Goal: Task Accomplishment & Management: Manage account settings

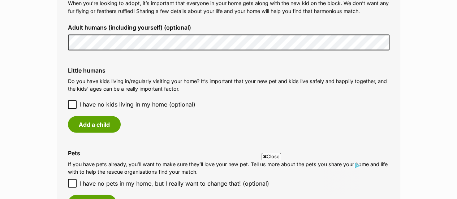
scroll to position [577, 0]
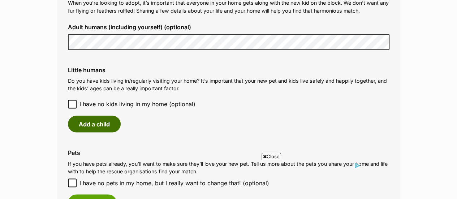
click at [105, 116] on button "Add a child" at bounding box center [94, 124] width 53 height 17
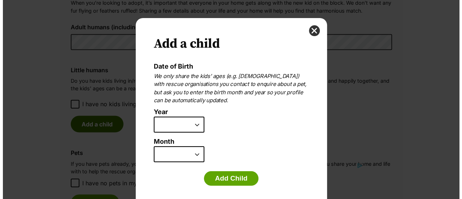
scroll to position [0, 0]
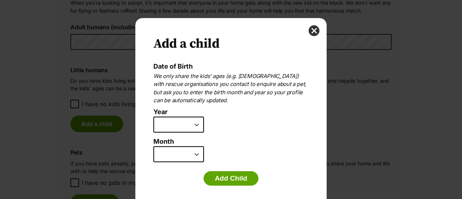
click at [191, 125] on select "2025 2024 2023 2022 2021 2020 2019 2018 2017 2016 2015 2014 2013 2012 2011 2010…" at bounding box center [179, 125] width 51 height 16
select select "2009"
click at [154, 117] on select "2025 2024 2023 2022 2021 2020 2019 2018 2017 2016 2015 2014 2013 2012 2011 2010…" at bounding box center [179, 125] width 51 height 16
click at [175, 155] on select "January February March April May June July August September October November De…" at bounding box center [179, 154] width 51 height 16
select select "12"
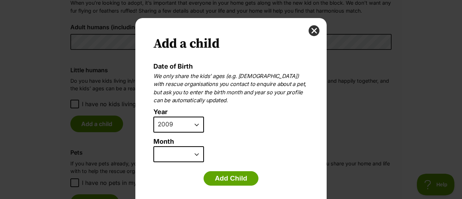
click at [154, 146] on select "January February March April May June July August September October November De…" at bounding box center [179, 154] width 51 height 16
click at [223, 177] on button "Add Child" at bounding box center [231, 178] width 55 height 14
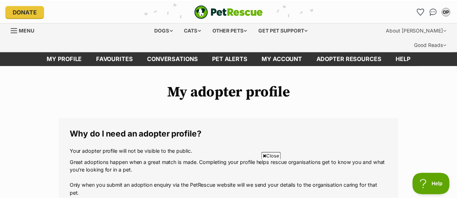
scroll to position [577, 0]
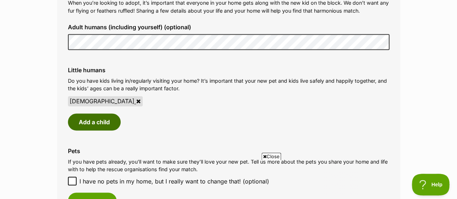
click at [106, 113] on button "Add a child" at bounding box center [94, 121] width 53 height 17
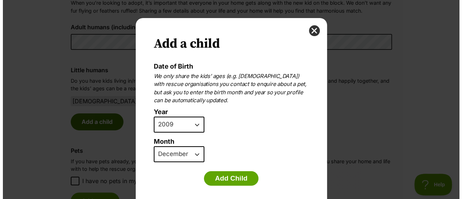
scroll to position [0, 0]
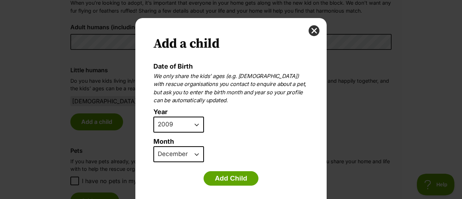
click at [186, 131] on select "2025 2024 2023 2022 2021 2020 2019 2018 2017 2016 2015 2014 2013 2012 2011 2010…" at bounding box center [179, 125] width 51 height 16
select select "2012"
click at [154, 117] on select "2025 2024 2023 2022 2021 2020 2019 2018 2017 2016 2015 2014 2013 2012 2011 2010…" at bounding box center [179, 125] width 51 height 16
click at [172, 155] on select "January February March April May June July August September October November De…" at bounding box center [179, 154] width 51 height 16
select select "3"
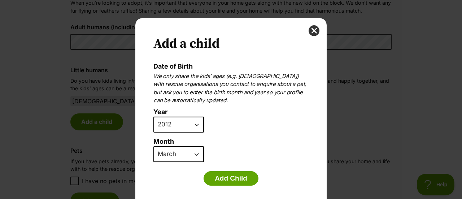
click at [154, 146] on select "January February March April May June July August September October November De…" at bounding box center [179, 154] width 51 height 16
click at [218, 175] on button "Add Child" at bounding box center [231, 178] width 55 height 14
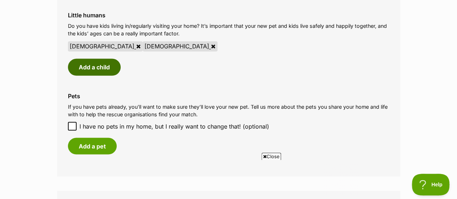
scroll to position [641, 0]
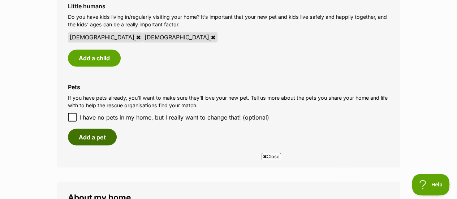
click at [106, 129] on button "Add a pet" at bounding box center [92, 137] width 49 height 17
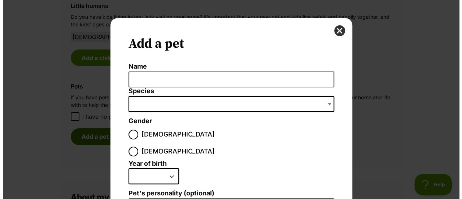
scroll to position [0, 0]
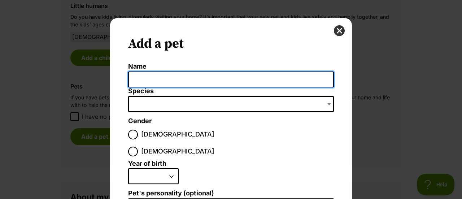
click at [174, 77] on input "Name" at bounding box center [231, 80] width 206 height 16
type input "Millie"
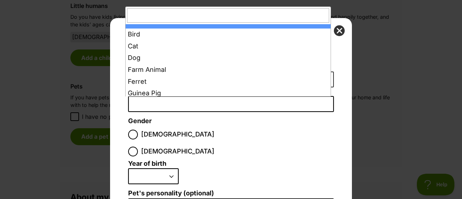
click at [147, 104] on span "Dialog Window - Close (Press escape to close)" at bounding box center [231, 104] width 206 height 16
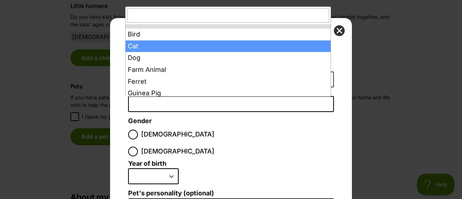
select select "2"
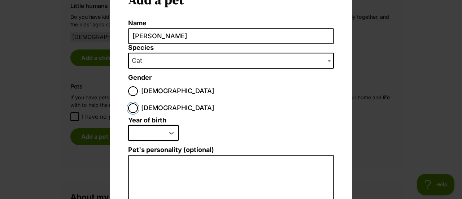
click at [138, 103] on input "Female" at bounding box center [133, 108] width 10 height 10
radio input "true"
click at [168, 125] on select "2025 2024 2023 2022 2021 2020 2019 2018 2017 2016 2015 2014 2013 2012 2011 2010…" at bounding box center [153, 133] width 51 height 16
select select "2020"
click at [128, 125] on select "2025 2024 2023 2022 2021 2020 2019 2018 2017 2016 2015 2014 2013 2012 2011 2010…" at bounding box center [153, 133] width 51 height 16
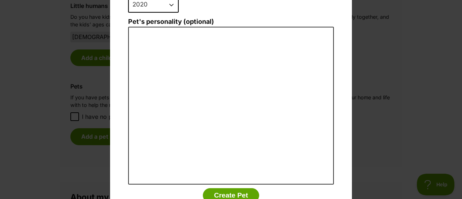
scroll to position [171, 0]
click at [227, 189] on button "Create Pet" at bounding box center [231, 196] width 56 height 14
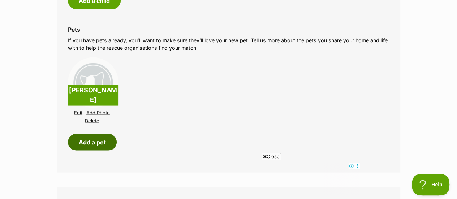
scroll to position [699, 0]
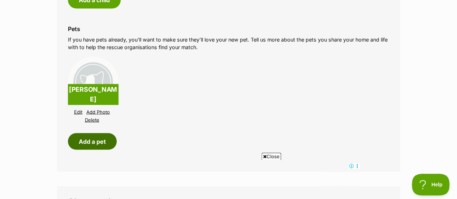
click at [108, 133] on button "Add a pet" at bounding box center [92, 141] width 49 height 17
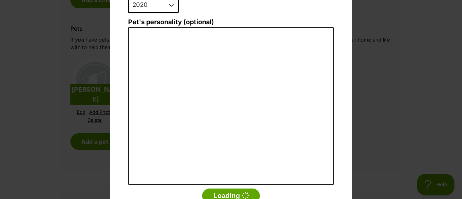
scroll to position [0, 0]
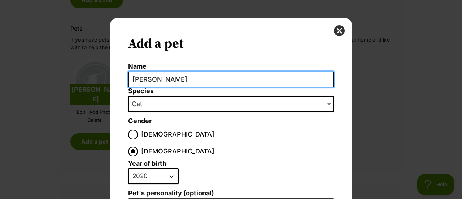
drag, startPoint x: 185, startPoint y: 79, endPoint x: 99, endPoint y: 86, distance: 87.0
click at [99, 86] on div "Add a pet Name Millie Species Bird Cat Dog Farm Animal Ferret Guinea Pig Horse …" at bounding box center [231, 99] width 462 height 199
type input "Suki"
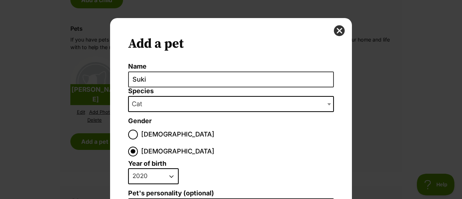
click at [163, 168] on select "2025 2024 2023 2022 2021 2020 2019 2018 2017 2016 2015 2014 2013 2012 2011 2010…" at bounding box center [153, 176] width 51 height 16
click at [128, 168] on select "2025 2024 2023 2022 2021 2020 2019 2018 2017 2016 2015 2014 2013 2012 2011 2010…" at bounding box center [153, 176] width 51 height 16
click at [337, 30] on button "close" at bounding box center [339, 30] width 11 height 11
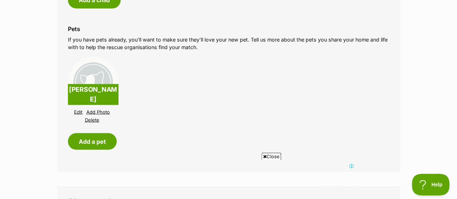
click at [82, 109] on link "Edit" at bounding box center [78, 111] width 8 height 5
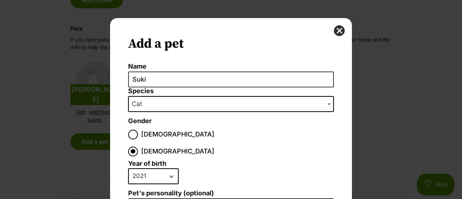
click at [169, 168] on select "2025 2024 2023 2022 2021 2020 2019 2018 2017 2016 2015 2014 2013 2012 2011 2010…" at bounding box center [153, 176] width 51 height 16
click at [128, 168] on select "2025 2024 2023 2022 2021 2020 2019 2018 2017 2016 2015 2014 2013 2012 2011 2010…" at bounding box center [153, 176] width 51 height 16
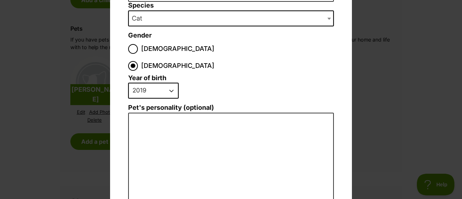
click at [169, 83] on select "2025 2024 2023 2022 2021 2020 2019 2018 2017 2016 2015 2014 2013 2012 2011 2010…" at bounding box center [153, 91] width 51 height 16
select select "2020"
click at [128, 83] on select "2025 2024 2023 2022 2021 2020 2019 2018 2017 2016 2015 2014 2013 2012 2011 2010…" at bounding box center [153, 91] width 51 height 16
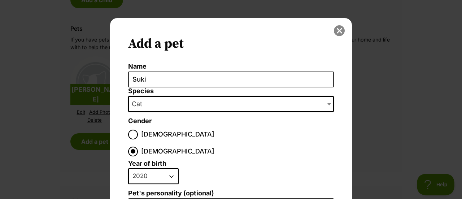
click at [336, 31] on button "close" at bounding box center [339, 30] width 11 height 11
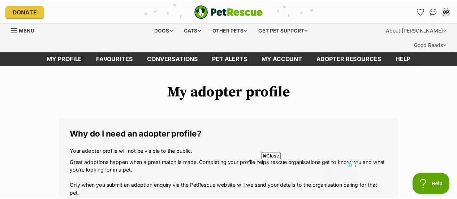
scroll to position [699, 0]
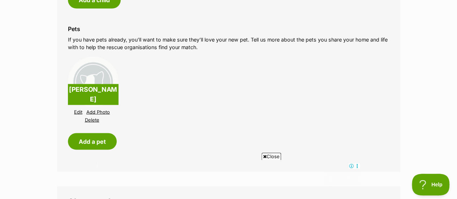
click at [79, 109] on link "Edit" at bounding box center [78, 111] width 8 height 5
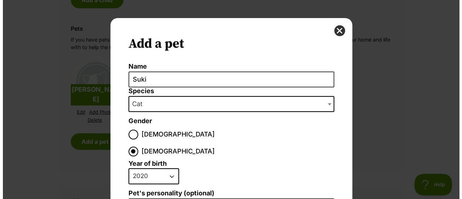
scroll to position [0, 0]
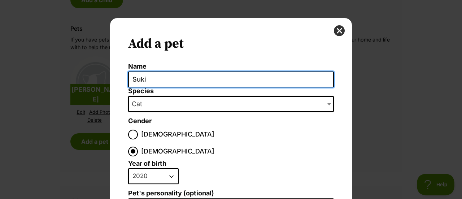
click at [220, 76] on input "Suki" at bounding box center [231, 80] width 206 height 16
type input "S"
type input "Millie"
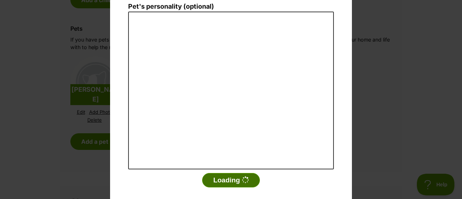
click at [236, 173] on button "Loading" at bounding box center [231, 180] width 58 height 14
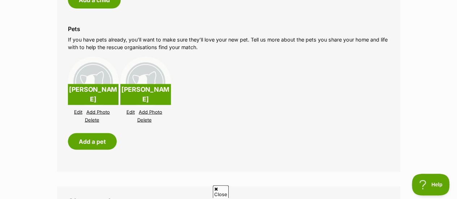
scroll to position [0, 0]
click at [130, 109] on link "Edit" at bounding box center [130, 111] width 8 height 5
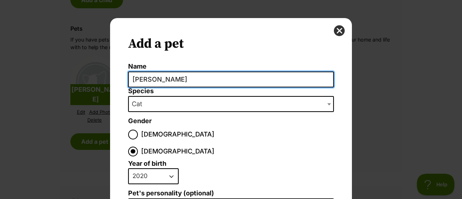
drag, startPoint x: 160, startPoint y: 74, endPoint x: 98, endPoint y: 82, distance: 63.4
click at [98, 82] on div "Add a pet Name Millie Species Bird Cat Dog Farm Animal Ferret Guinea Pig Horse …" at bounding box center [231, 99] width 462 height 199
type input "Suki"
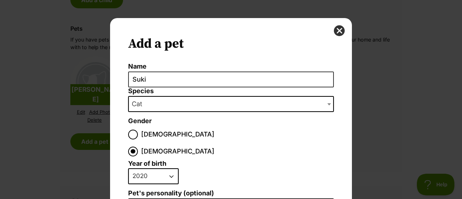
click at [163, 168] on select "2025 2024 2023 2022 2021 2020 2019 2018 2017 2016 2015 2014 2013 2012 2011 2010…" at bounding box center [153, 176] width 51 height 16
click at [128, 168] on select "2025 2024 2023 2022 2021 2020 2019 2018 2017 2016 2015 2014 2013 2012 2011 2010…" at bounding box center [153, 176] width 51 height 16
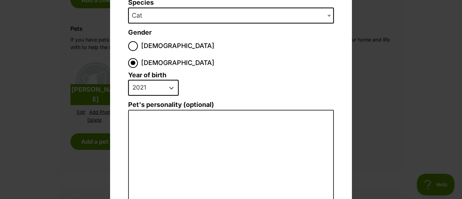
scroll to position [51, 0]
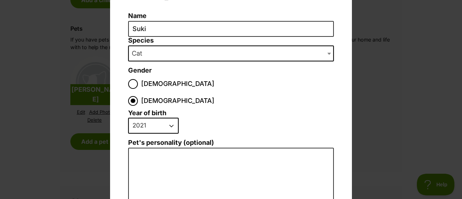
click at [156, 118] on select "2025 2024 2023 2022 2021 2020 2019 2018 2017 2016 2015 2014 2013 2012 2011 2010…" at bounding box center [153, 126] width 51 height 16
select select "2022"
click at [128, 118] on select "2025 2024 2023 2022 2021 2020 2019 2018 2017 2016 2015 2014 2013 2012 2011 2010…" at bounding box center [153, 126] width 51 height 16
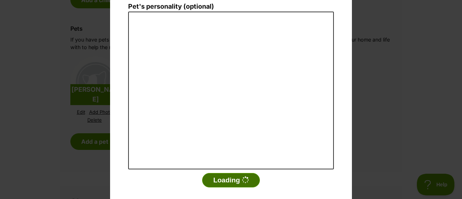
click at [220, 173] on button "Loading" at bounding box center [231, 180] width 58 height 14
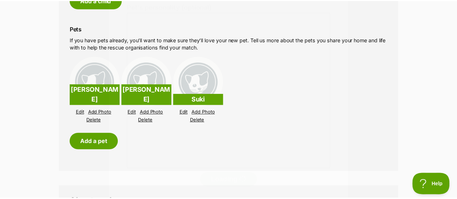
scroll to position [699, 0]
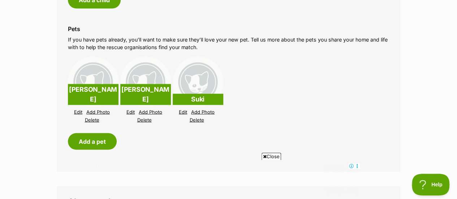
click at [144, 117] on link "Delete" at bounding box center [144, 119] width 14 height 5
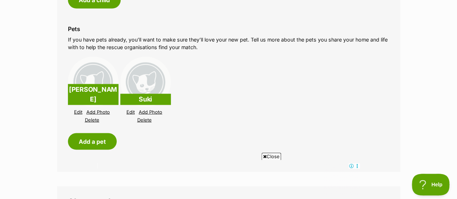
click at [79, 109] on link "Edit" at bounding box center [78, 111] width 8 height 5
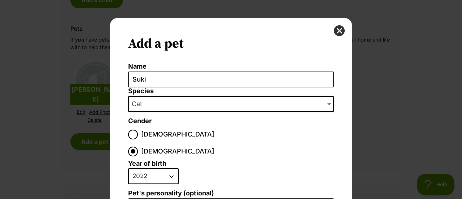
scroll to position [0, 0]
click at [336, 29] on button "close" at bounding box center [339, 30] width 11 height 11
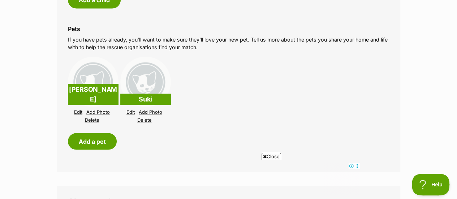
click at [144, 109] on li "Millie Edit Add Photo Delete Suki Edit Add Photo Delete" at bounding box center [229, 90] width 322 height 71
click at [143, 117] on link "Delete" at bounding box center [144, 119] width 14 height 5
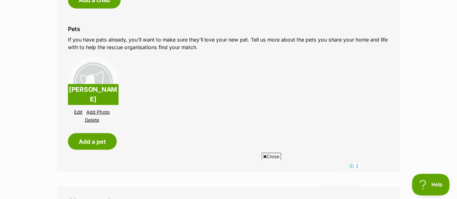
click at [92, 117] on link "Delete" at bounding box center [92, 119] width 14 height 5
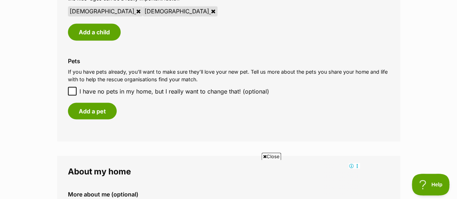
scroll to position [666, 0]
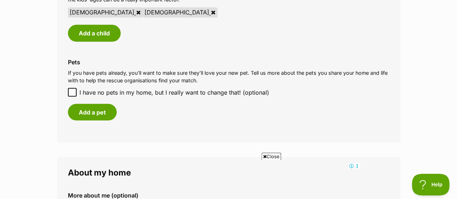
click at [102, 88] on div "Pets If you have pets already, you’ll want to make sure they’ll love your new p…" at bounding box center [228, 89] width 333 height 73
click at [101, 104] on button "Add a pet" at bounding box center [92, 112] width 49 height 17
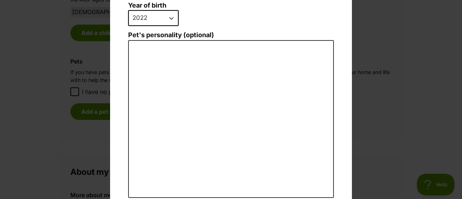
scroll to position [187, 0]
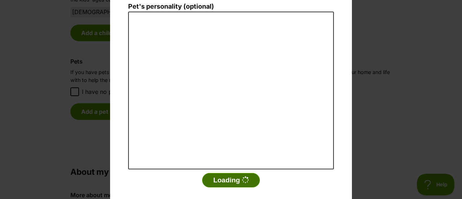
click at [223, 173] on button "Loading" at bounding box center [231, 180] width 58 height 14
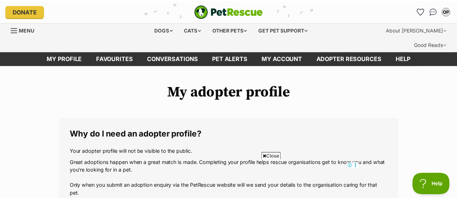
scroll to position [666, 0]
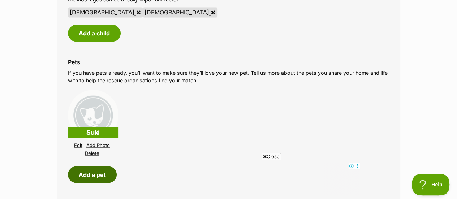
click at [95, 166] on button "Add a pet" at bounding box center [92, 174] width 49 height 17
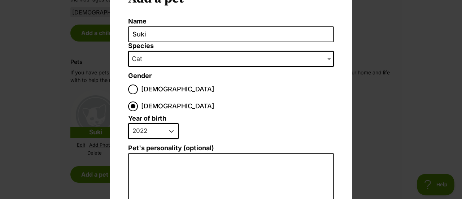
scroll to position [0, 0]
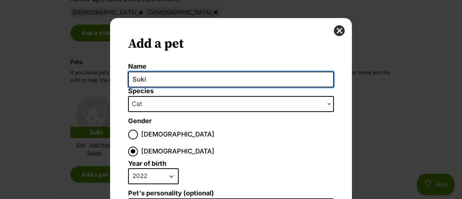
drag, startPoint x: 176, startPoint y: 74, endPoint x: 62, endPoint y: 85, distance: 113.9
click at [62, 85] on div "Add a pet Name Suki Species Bird Cat Dog Farm Animal Ferret Guinea Pig Horse Ra…" at bounding box center [231, 99] width 462 height 199
type input "Millie"
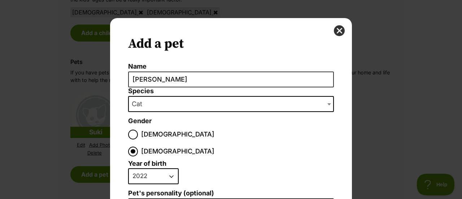
click at [144, 168] on select "2025 2024 2023 2022 2021 2020 2019 2018 2017 2016 2015 2014 2013 2012 2011 2010…" at bounding box center [153, 176] width 51 height 16
select select "2020"
click at [128, 168] on select "2025 2024 2023 2022 2021 2020 2019 2018 2017 2016 2015 2014 2013 2012 2011 2010…" at bounding box center [153, 176] width 51 height 16
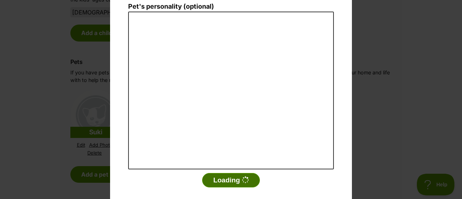
click at [228, 173] on button "Loading" at bounding box center [231, 180] width 58 height 14
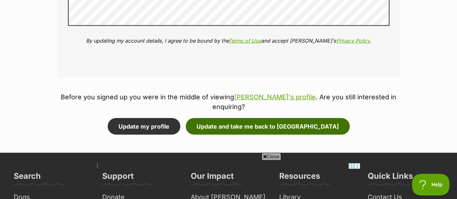
click at [259, 118] on button "Update and take me back to Evin" at bounding box center [268, 126] width 164 height 17
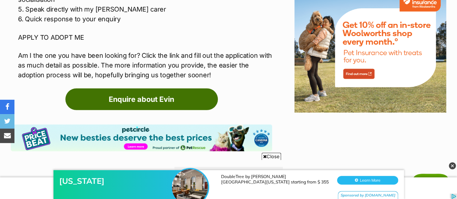
click at [128, 89] on link "Enquire about Evin" at bounding box center [141, 100] width 152 height 22
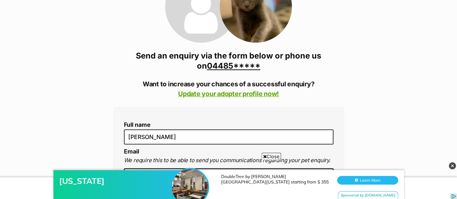
scroll to position [136, 0]
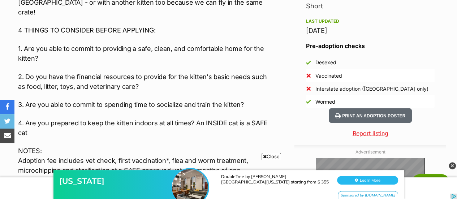
scroll to position [618, 0]
click at [222, 85] on div "Meet [PERSON_NAME] 🐾 [PERSON_NAME] is a playful, brave, and curious little kitt…" at bounding box center [145, 95] width 254 height 535
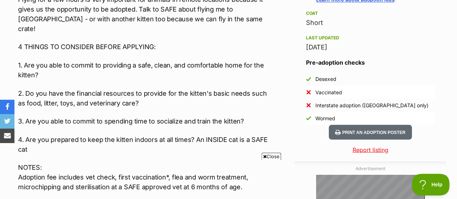
scroll to position [602, 0]
click at [396, 111] on li "Wormed" at bounding box center [370, 117] width 129 height 13
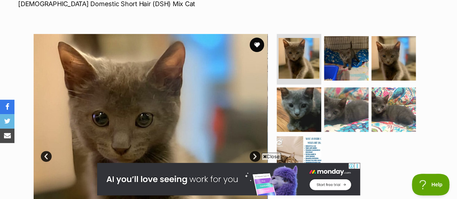
scroll to position [130, 0]
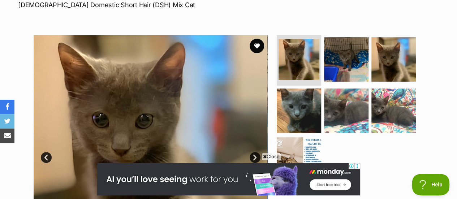
click at [253, 152] on link "Next" at bounding box center [255, 157] width 11 height 11
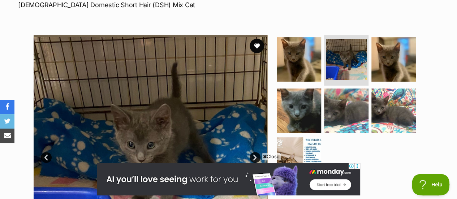
click at [254, 152] on link "Next" at bounding box center [255, 157] width 11 height 11
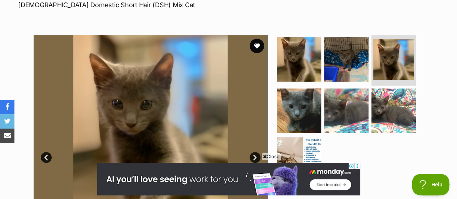
click at [254, 152] on link "Next" at bounding box center [255, 157] width 11 height 11
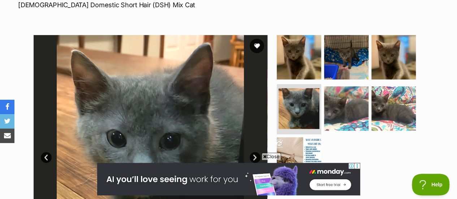
click at [253, 152] on link "Next" at bounding box center [255, 157] width 11 height 11
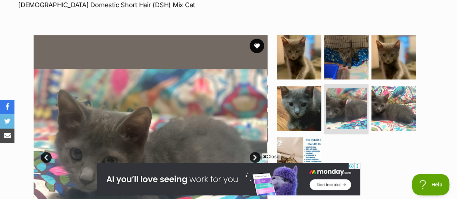
click at [253, 152] on link "Next" at bounding box center [255, 157] width 11 height 11
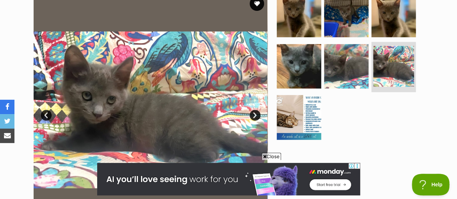
scroll to position [174, 0]
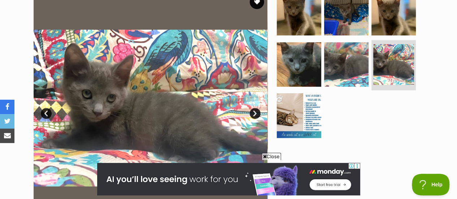
click at [256, 108] on link "Next" at bounding box center [255, 113] width 11 height 11
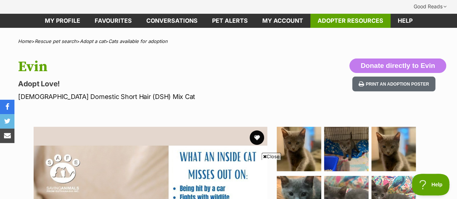
scroll to position [0, 0]
